Goal: Information Seeking & Learning: Learn about a topic

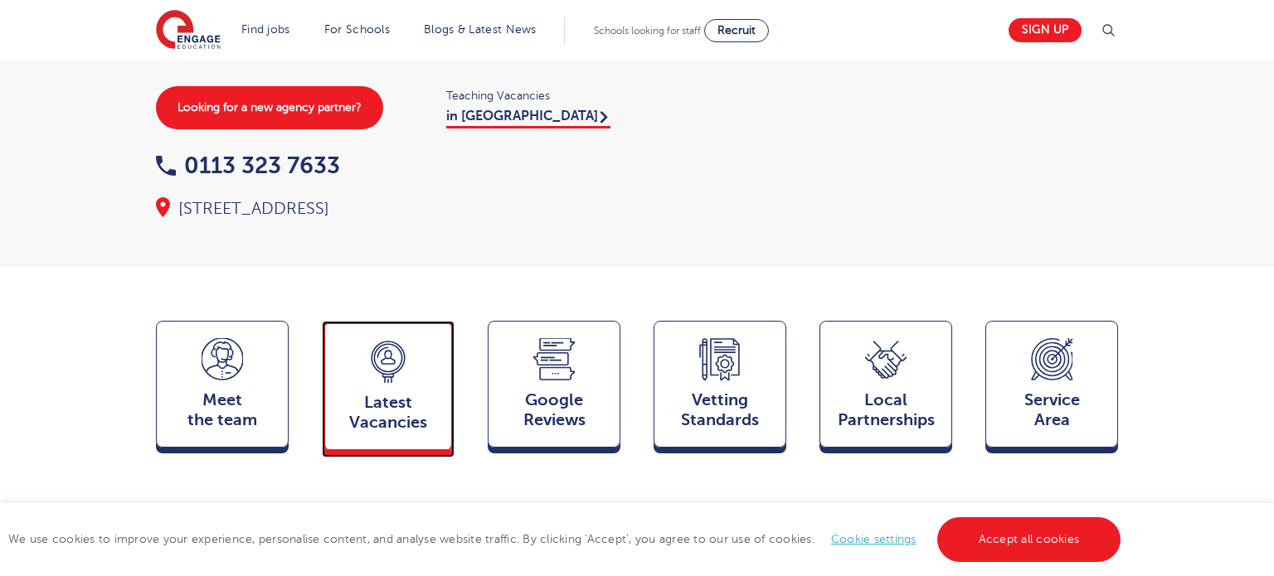
click at [357, 393] on span "Latest Vacancies" at bounding box center [387, 413] width 109 height 40
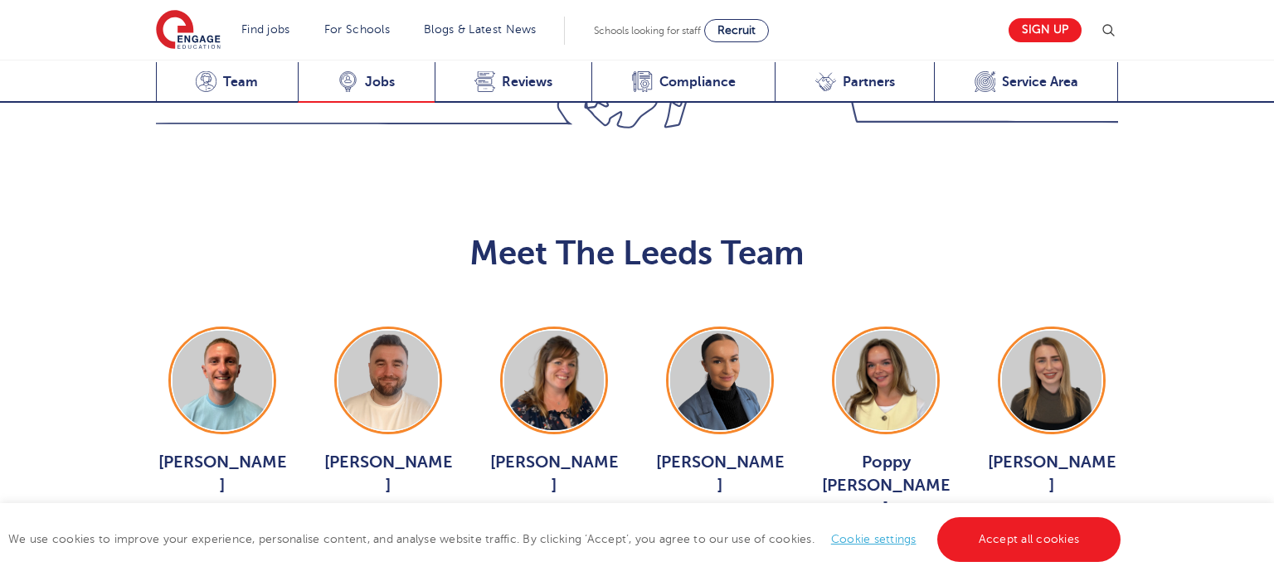
scroll to position [2306, 0]
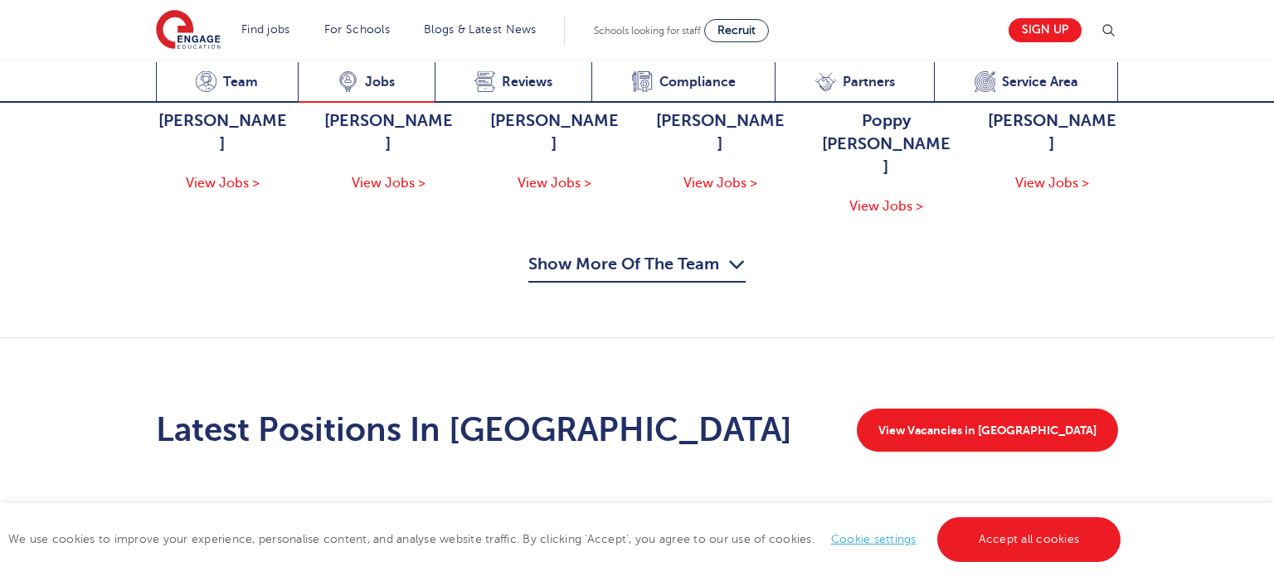
scroll to position [2154, 0]
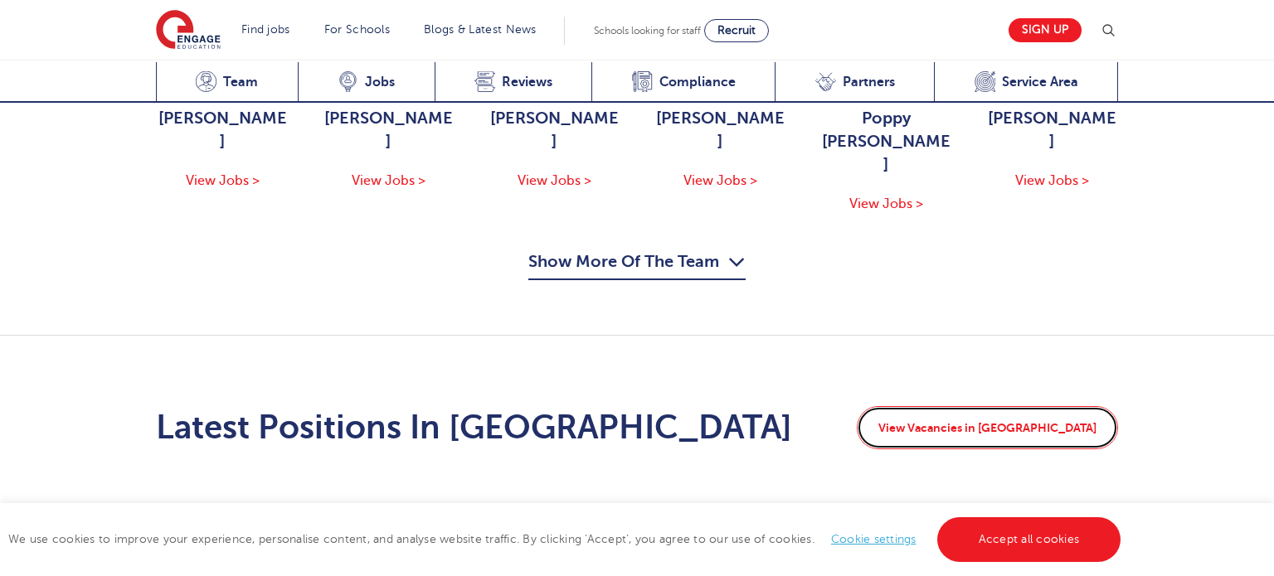
click at [1053, 406] on link "View Vacancies in Leeds" at bounding box center [986, 427] width 261 height 43
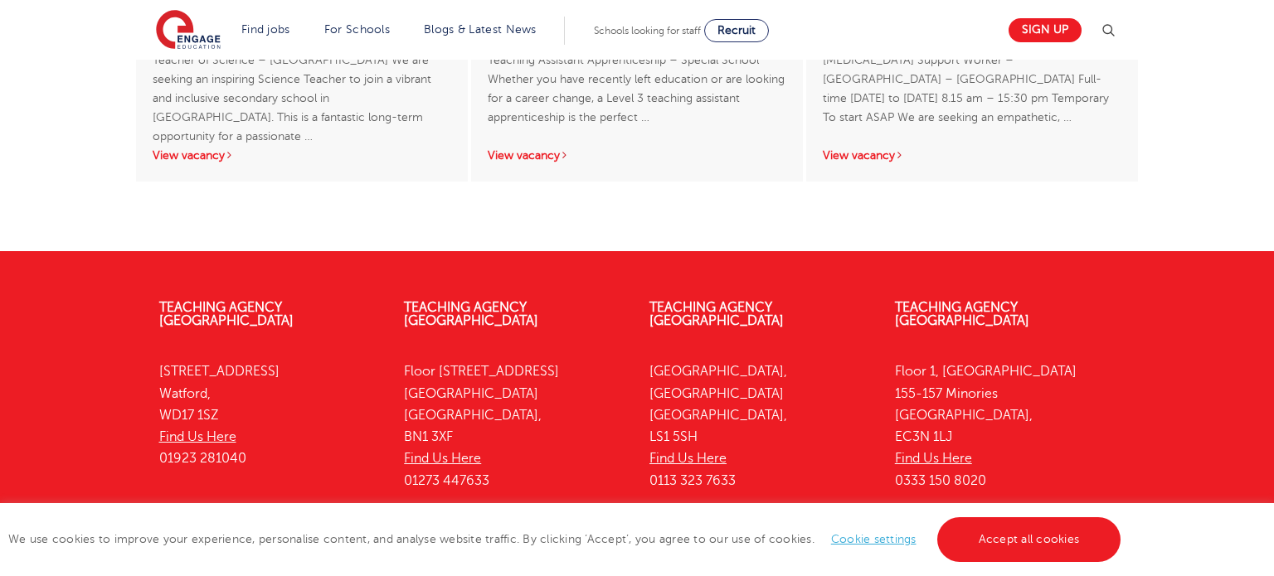
scroll to position [3777, 0]
